Goal: Information Seeking & Learning: Learn about a topic

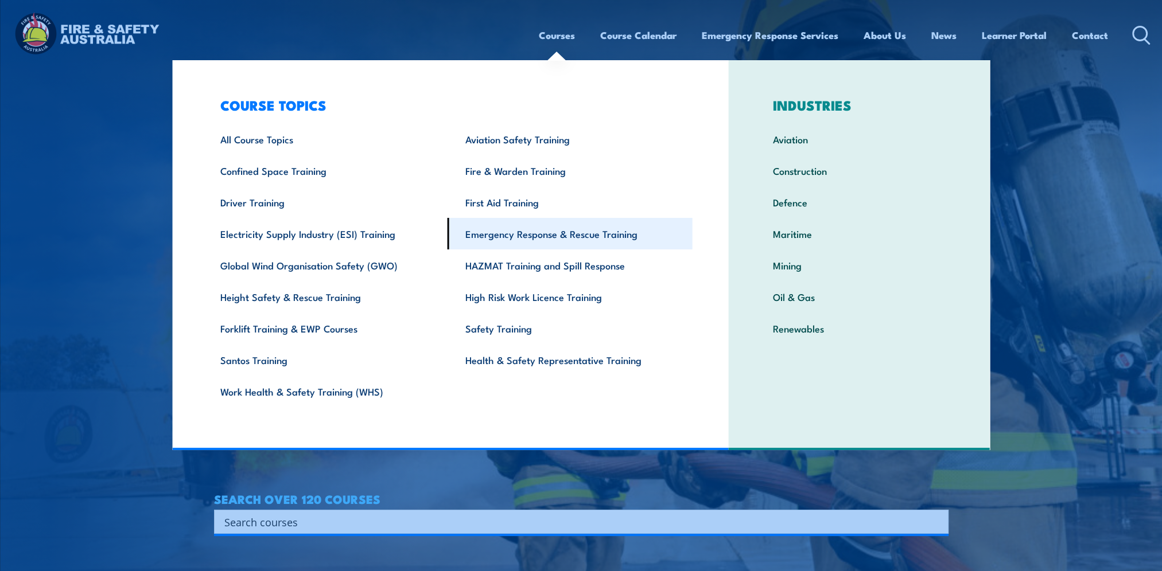
click at [551, 232] on link "Emergency Response & Rescue Training" at bounding box center [570, 234] width 245 height 32
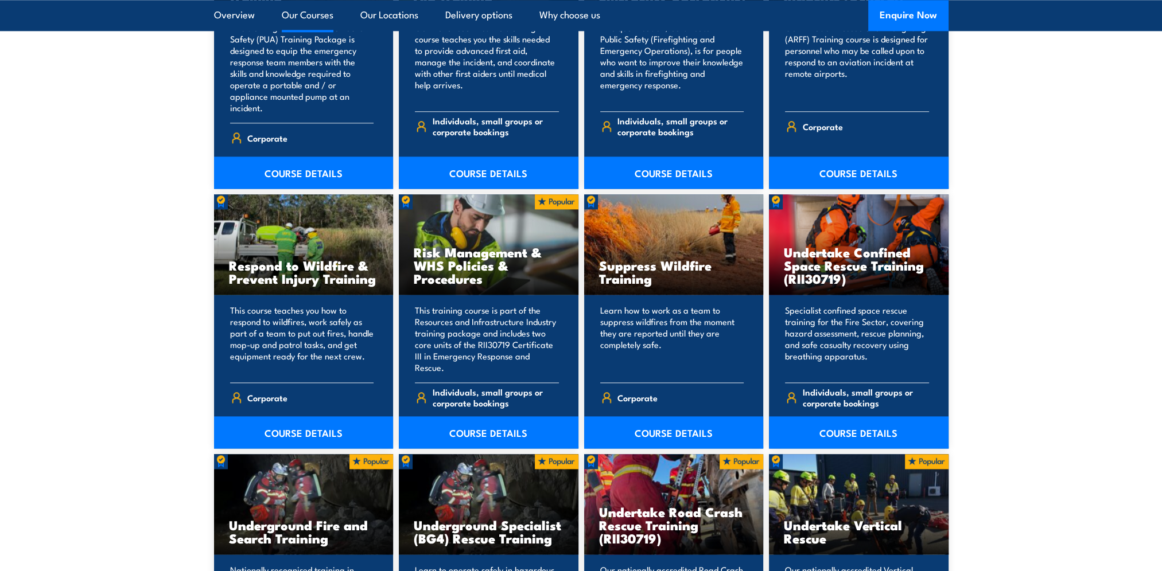
scroll to position [1721, 0]
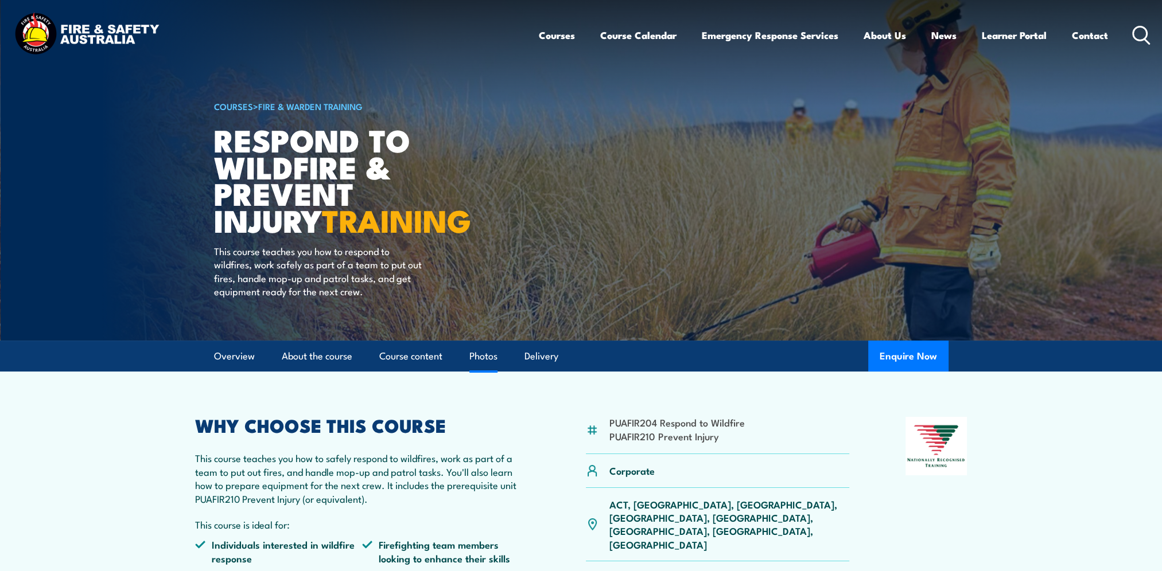
scroll to position [57, 0]
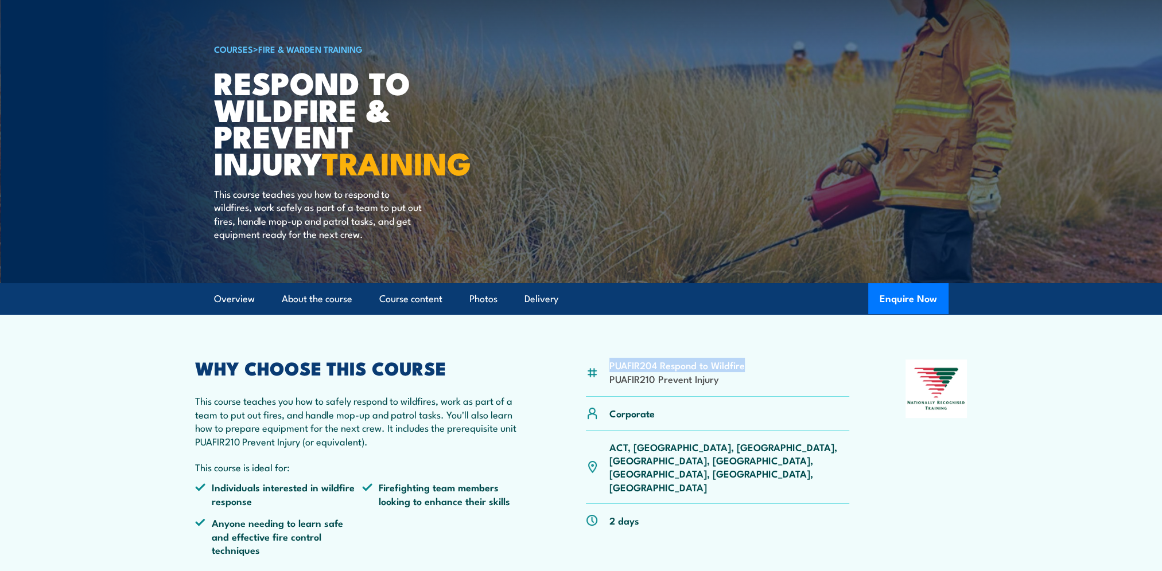
drag, startPoint x: 608, startPoint y: 367, endPoint x: 744, endPoint y: 370, distance: 135.4
click at [744, 370] on div "PUAFIR204 Respond to Wildfire PUAFIR210 Prevent Injury" at bounding box center [718, 378] width 264 height 37
drag, startPoint x: 744, startPoint y: 370, endPoint x: 714, endPoint y: 369, distance: 29.3
copy li "PUAFIR204 Respond to Wildfire"
click at [608, 391] on div "PUAFIR204 Respond to Wildfire PUAFIR210 Prevent Injury" at bounding box center [718, 378] width 264 height 37
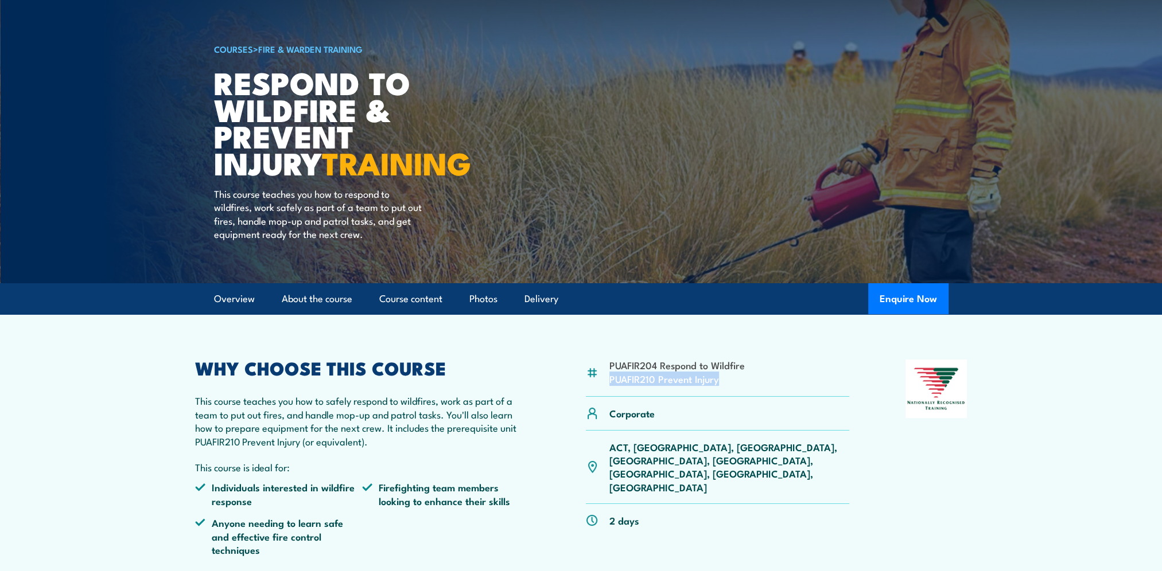
drag, startPoint x: 608, startPoint y: 380, endPoint x: 718, endPoint y: 381, distance: 110.7
click at [718, 381] on div "PUAFIR204 Respond to Wildfire PUAFIR210 Prevent Injury" at bounding box center [718, 378] width 264 height 37
drag, startPoint x: 718, startPoint y: 381, endPoint x: 680, endPoint y: 382, distance: 38.5
copy li "PUAFIR210 Prevent Injury"
click at [785, 402] on div "Corporate" at bounding box center [718, 413] width 264 height 33
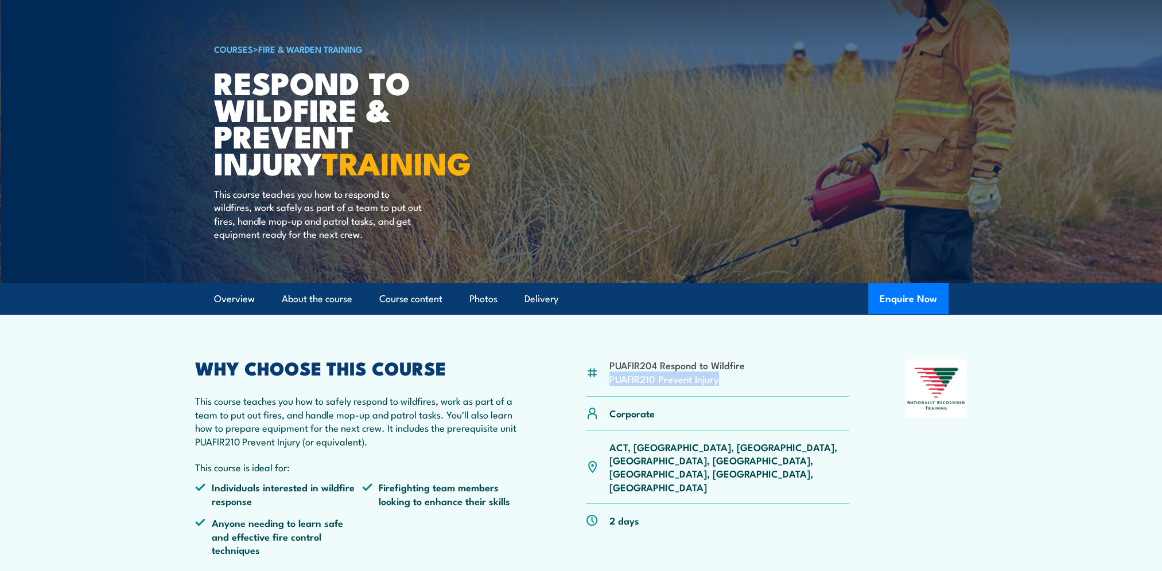
drag, startPoint x: 610, startPoint y: 380, endPoint x: 718, endPoint y: 379, distance: 107.9
click at [718, 379] on li "PUAFIR210 Prevent Injury" at bounding box center [676, 378] width 135 height 13
drag, startPoint x: 718, startPoint y: 379, endPoint x: 679, endPoint y: 381, distance: 38.5
copy li "PUAFIR210 Prevent Injury"
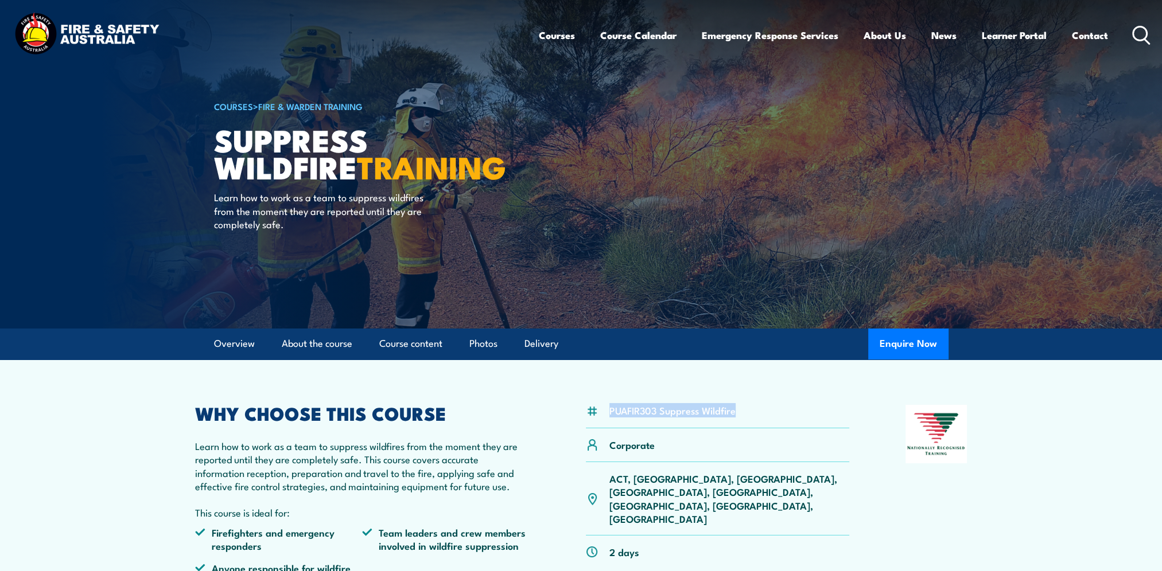
drag, startPoint x: 606, startPoint y: 411, endPoint x: 734, endPoint y: 414, distance: 128.0
click at [734, 414] on div "PUAFIR303 Suppress Wildfire" at bounding box center [718, 417] width 264 height 24
drag, startPoint x: 734, startPoint y: 414, endPoint x: 645, endPoint y: 414, distance: 88.9
copy li "PUAFIR303 Suppress Wildfire"
click at [134, 434] on section "PUAFIR303 Suppress Wildfire Corporate [GEOGRAPHIC_DATA], [GEOGRAPHIC_DATA], [GE…" at bounding box center [581, 485] width 1162 height 251
